Goal: Information Seeking & Learning: Find specific fact

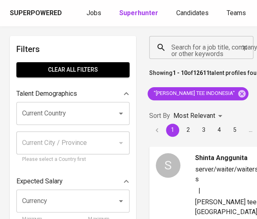
click at [200, 50] on input "Search for a job title, company or other keywords" at bounding box center [203, 48] width 68 height 16
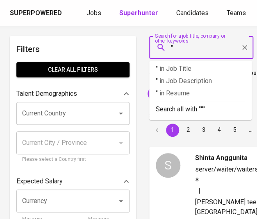
paste input "PT. Generate Talenta Indonesia"
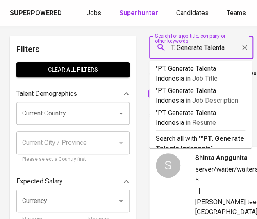
scroll to position [0, 0]
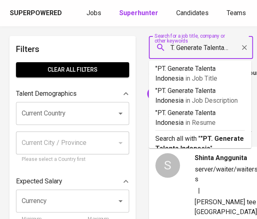
click at [176, 48] on input ""PT. Generate Talenta Indonesia" at bounding box center [203, 48] width 68 height 16
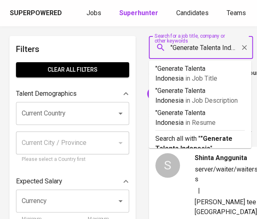
scroll to position [0, 18]
click at [232, 47] on input ""Generate Talenta Indonesia" at bounding box center [203, 48] width 68 height 16
type input ""Generate Talenta Indonesia""
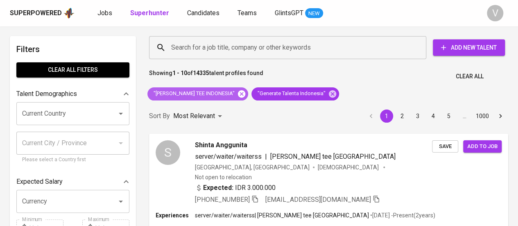
click at [238, 92] on icon at bounding box center [241, 93] width 7 height 7
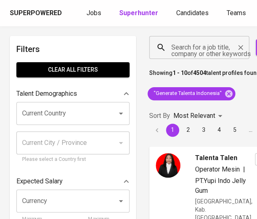
click at [204, 46] on input "Search for a job title, company or other keywords" at bounding box center [201, 48] width 64 height 16
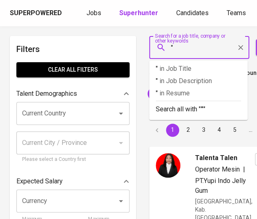
paste input "[PERSON_NAME]"
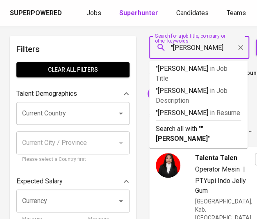
type input ""Septida Sijabat""
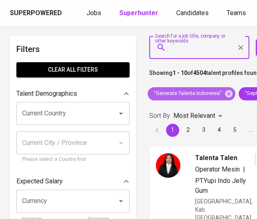
click at [158, 93] on span ""Generate Talenta Indonesia"" at bounding box center [187, 94] width 79 height 8
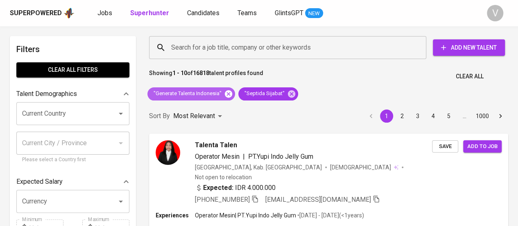
click at [227, 92] on icon at bounding box center [228, 93] width 9 height 9
